Goal: Find specific page/section: Find specific page/section

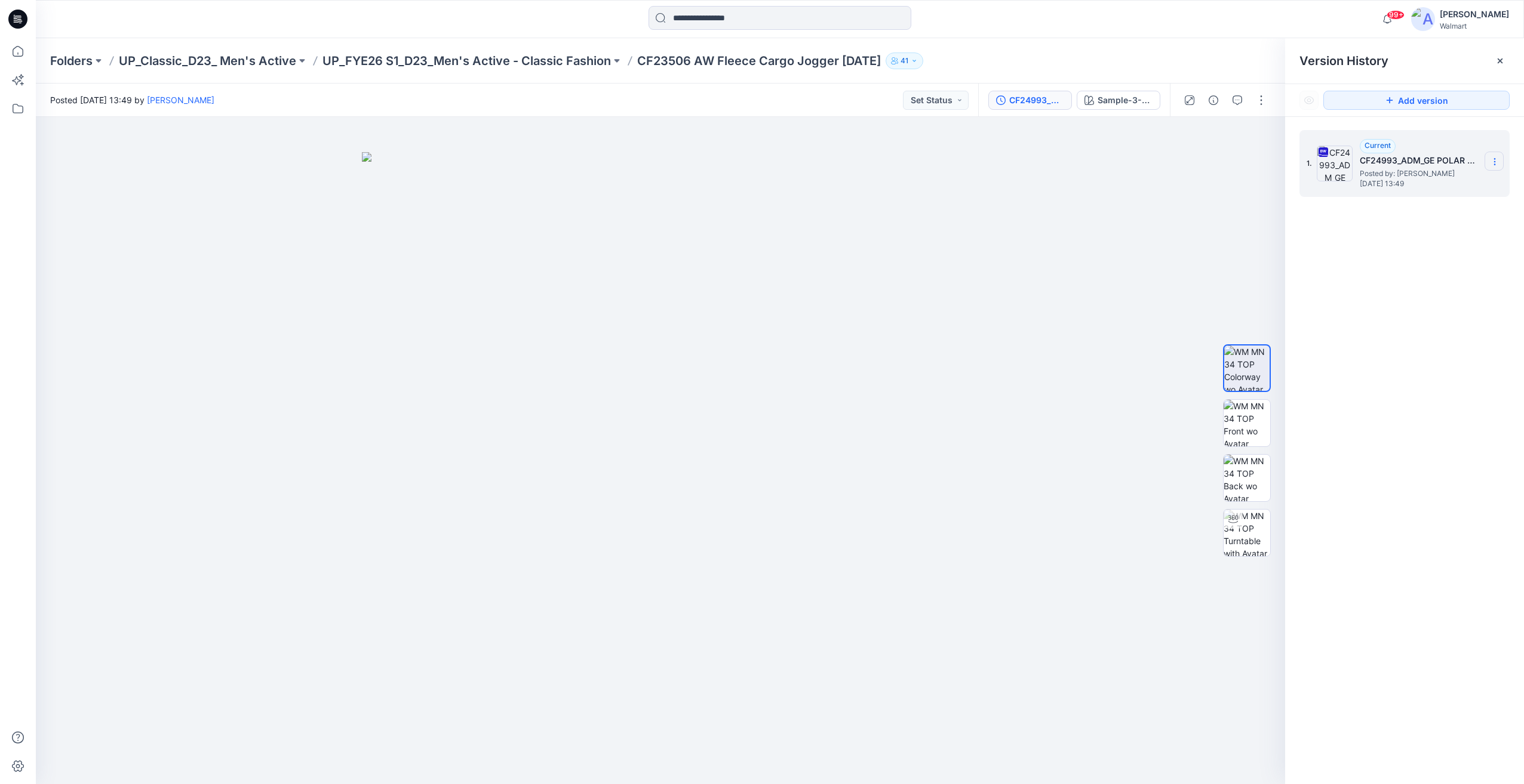
click at [1499, 160] on icon at bounding box center [1494, 161] width 9 height 9
click at [1444, 500] on div "1. Current CF24993_ADM_GE POLAR FLEECE SHIRT JACKET QUILTED LINING Posted by: […" at bounding box center [1404, 459] width 239 height 684
drag, startPoint x: 516, startPoint y: 285, endPoint x: 542, endPoint y: 395, distance: 113.0
click at [516, 527] on img at bounding box center [660, 468] width 597 height 632
click at [1260, 107] on button "button" at bounding box center [1261, 100] width 19 height 19
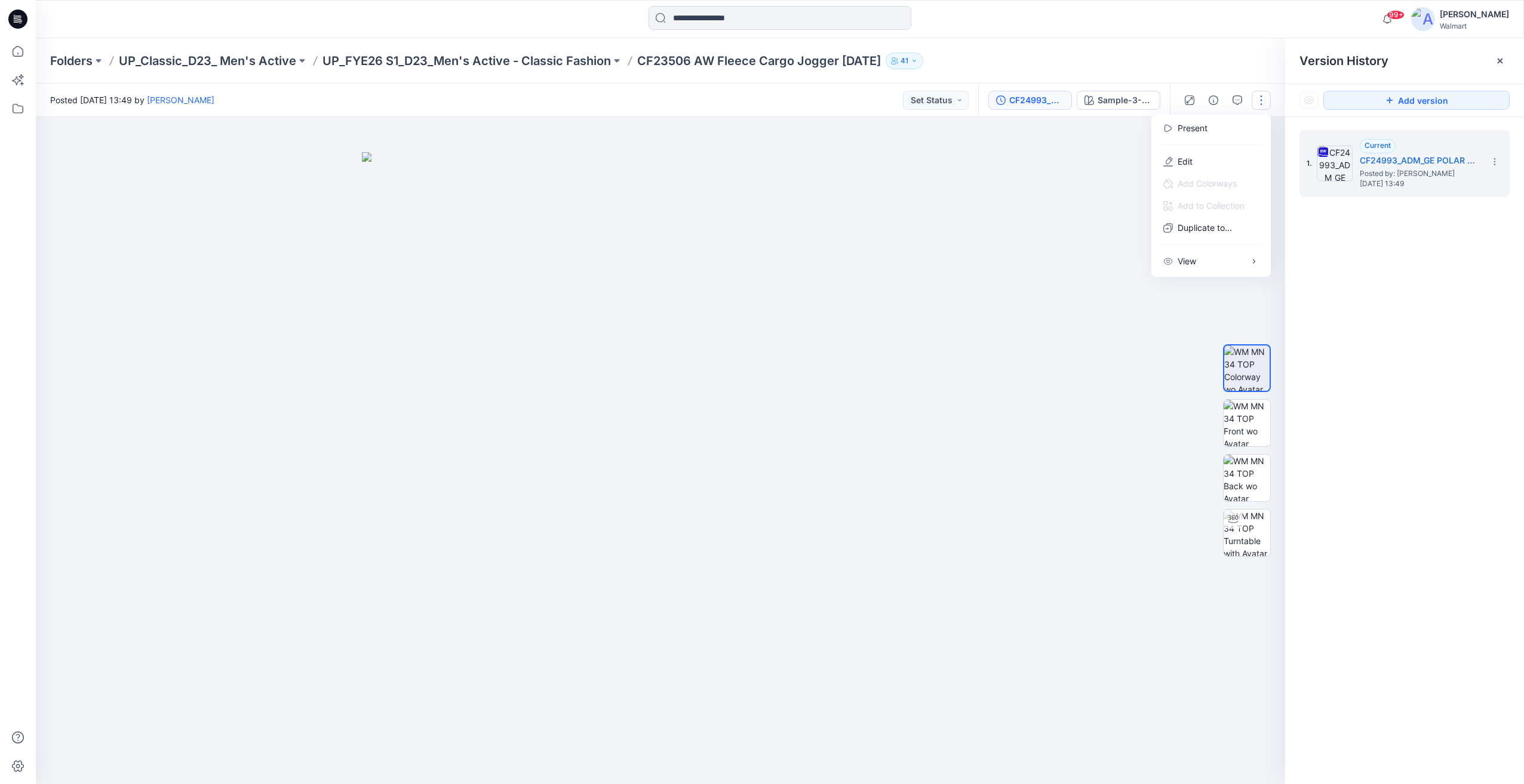
click at [26, 16] on icon at bounding box center [18, 19] width 19 height 19
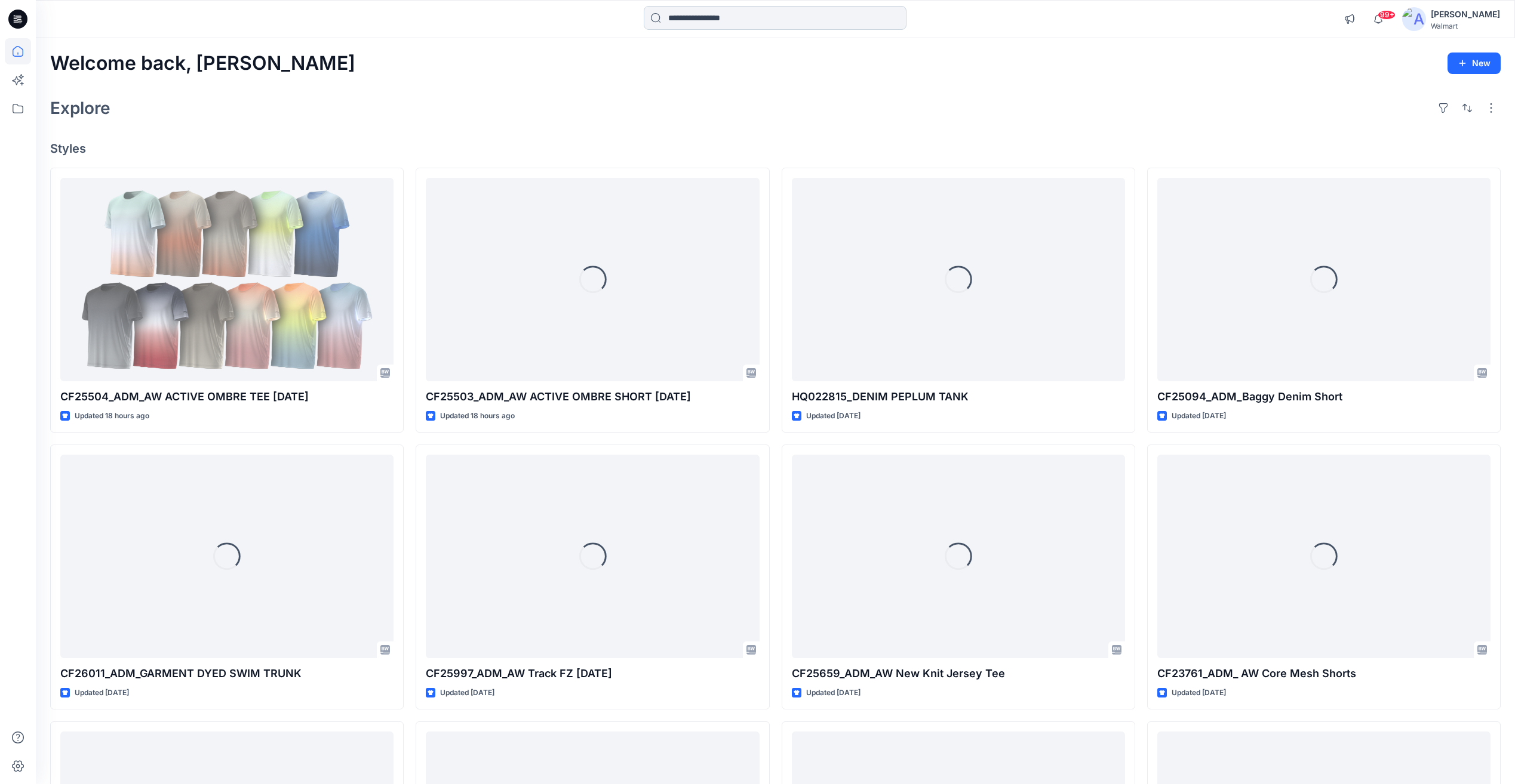
click at [729, 6] on input at bounding box center [775, 18] width 262 height 24
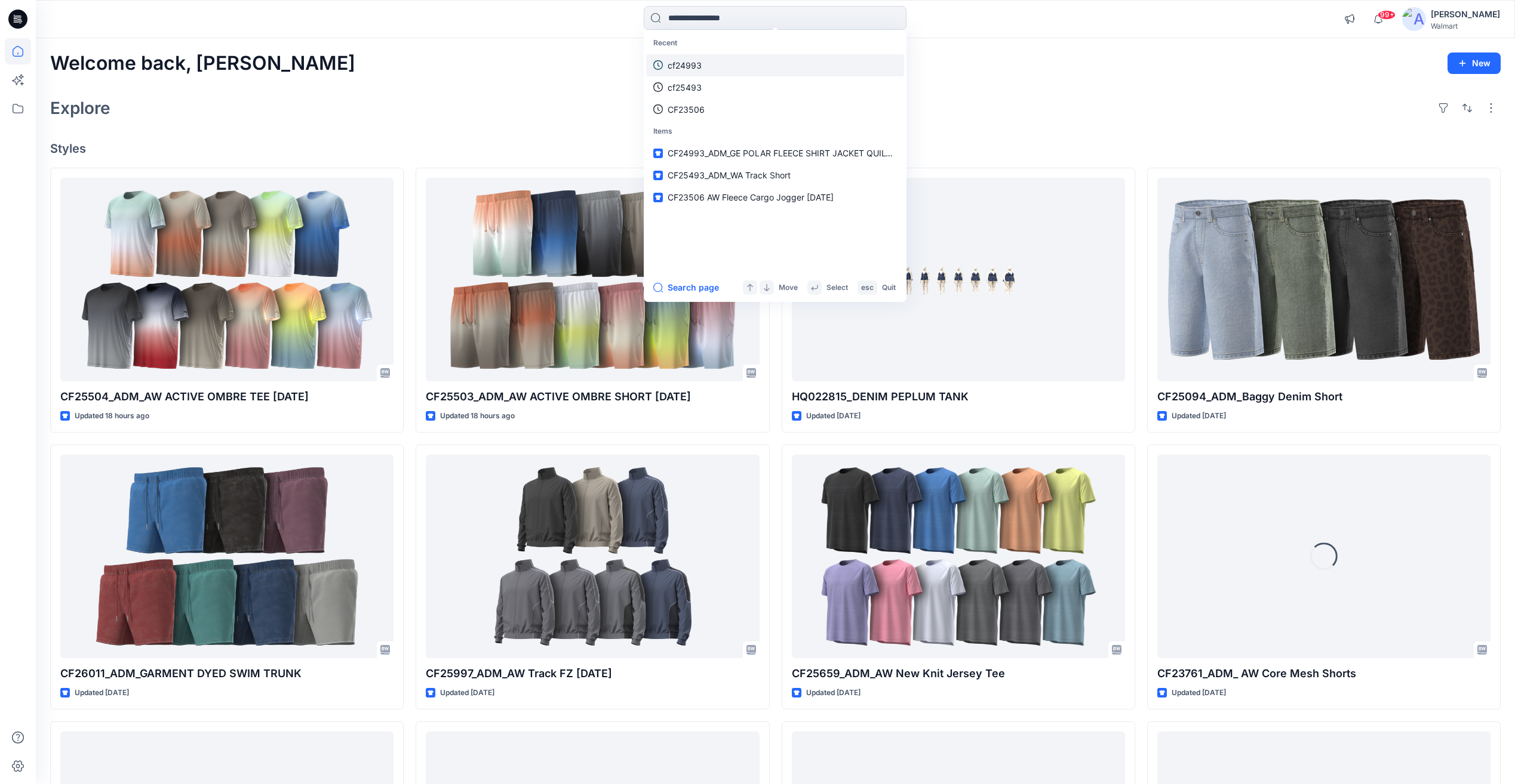
click at [683, 70] on p "cf24993" at bounding box center [685, 66] width 34 height 13
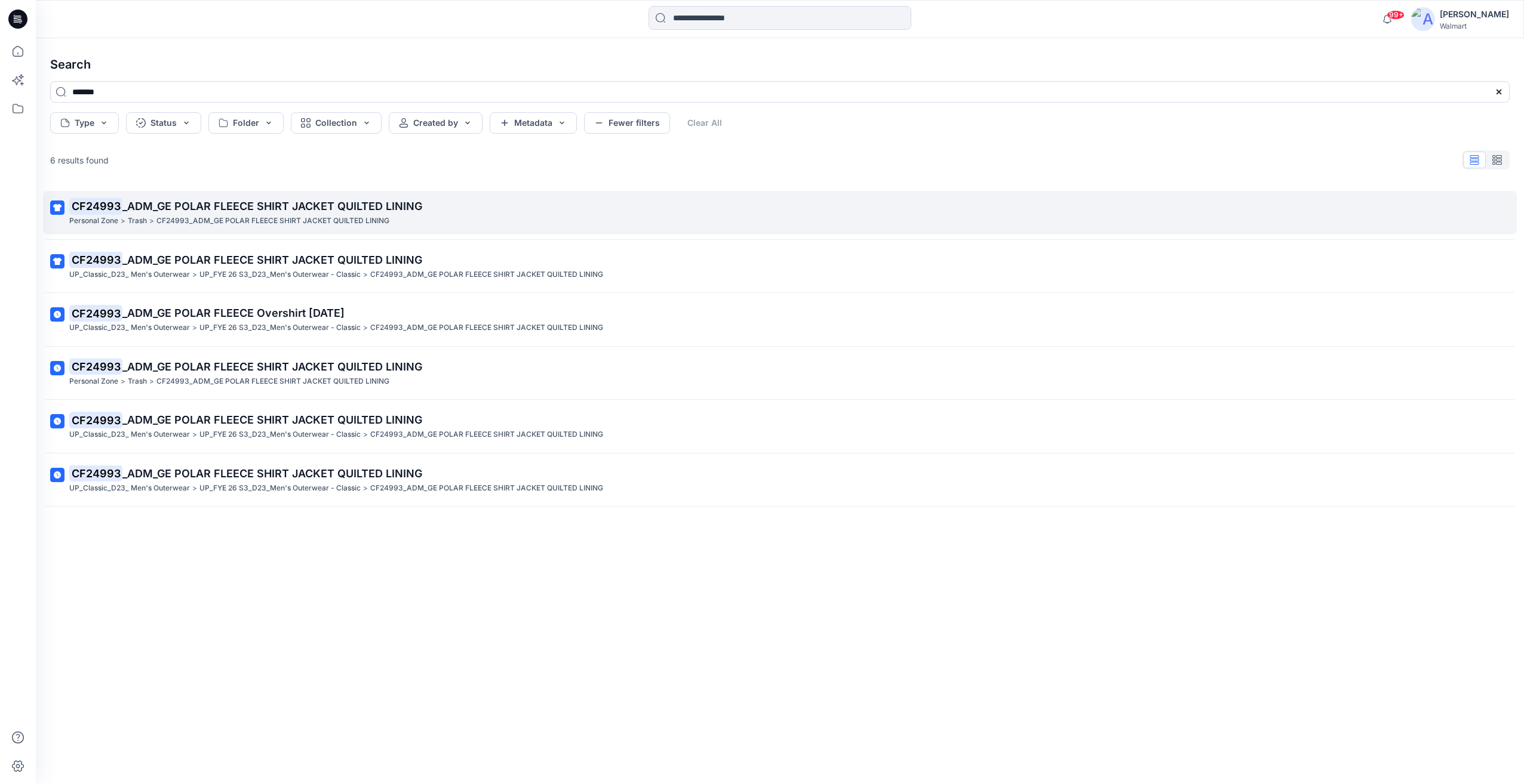
click at [275, 203] on span "_ADM_GE POLAR FLEECE SHIRT JACKET QUILTED LINING" at bounding box center [272, 206] width 300 height 13
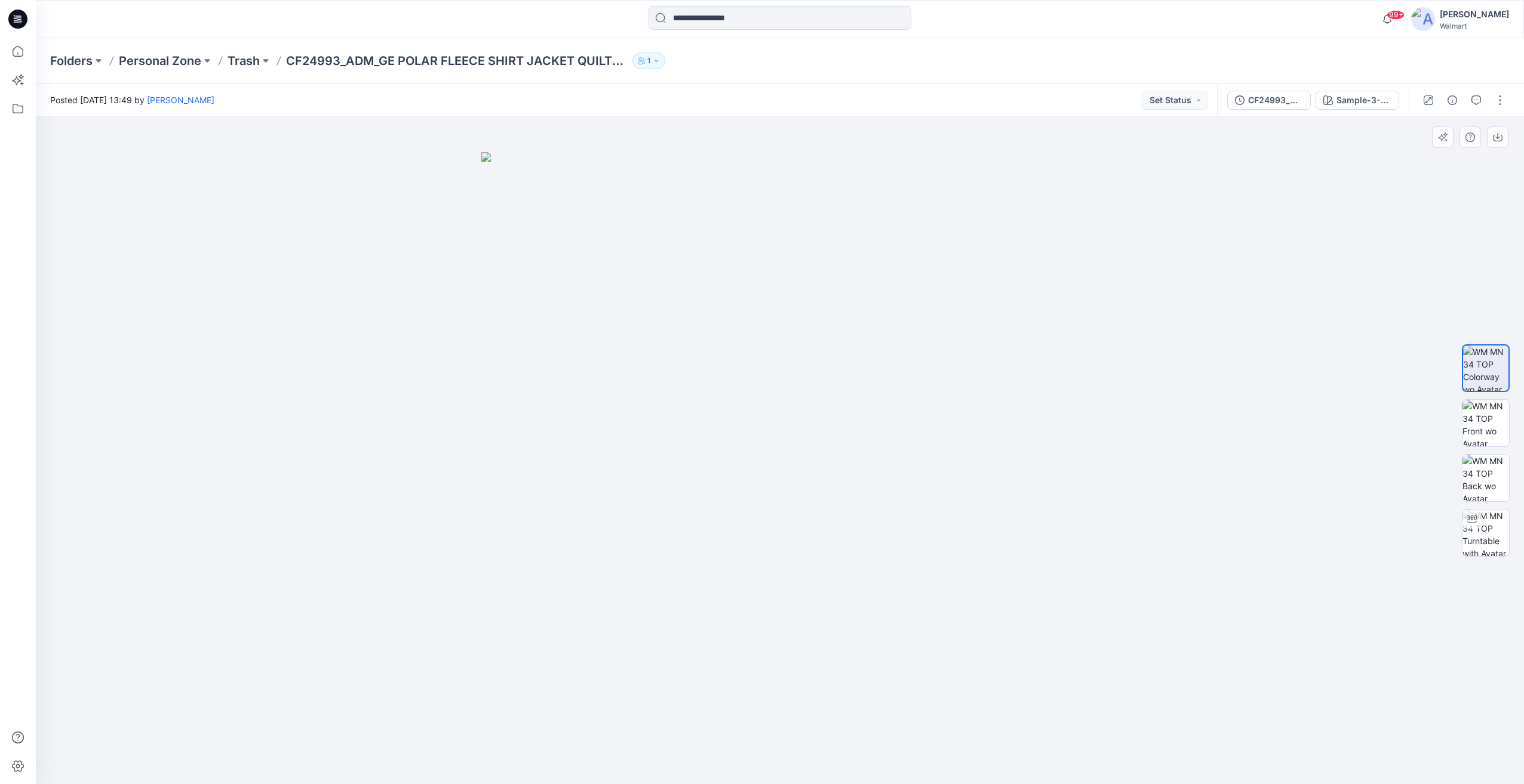
click at [401, 391] on div at bounding box center [780, 450] width 1488 height 667
